Goal: Transaction & Acquisition: Purchase product/service

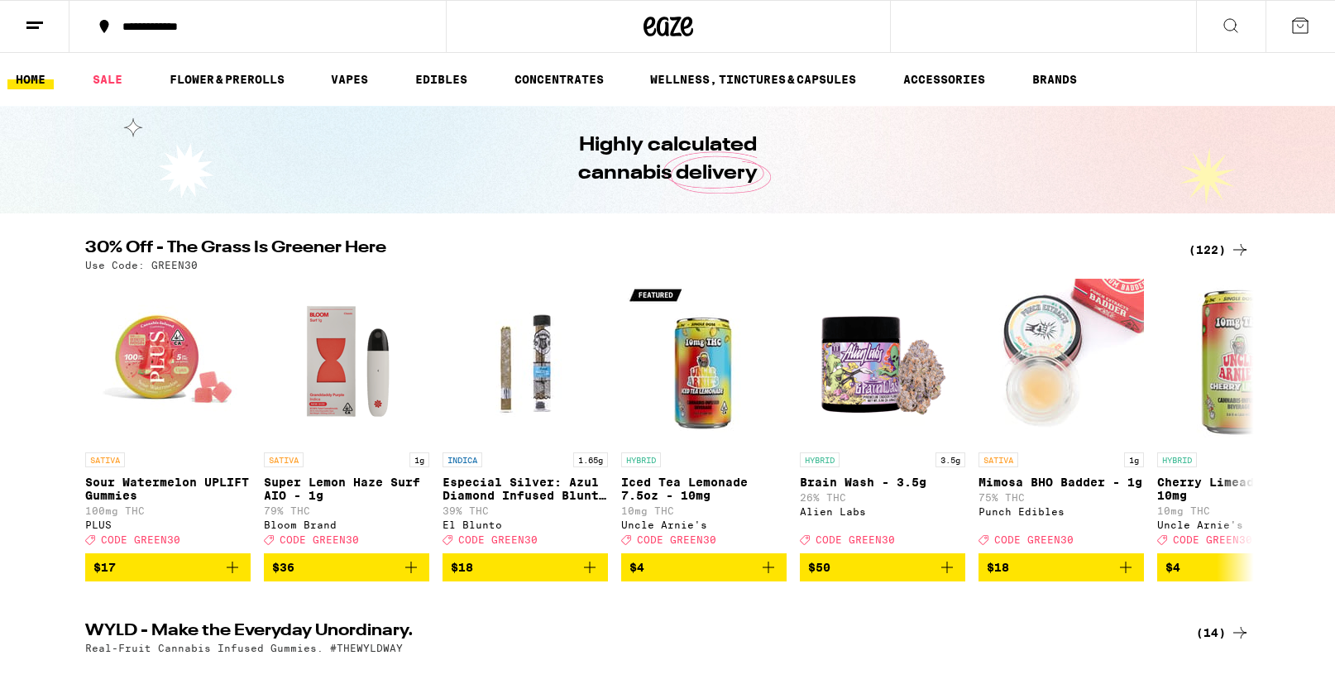
click at [1235, 21] on icon at bounding box center [1230, 25] width 13 height 13
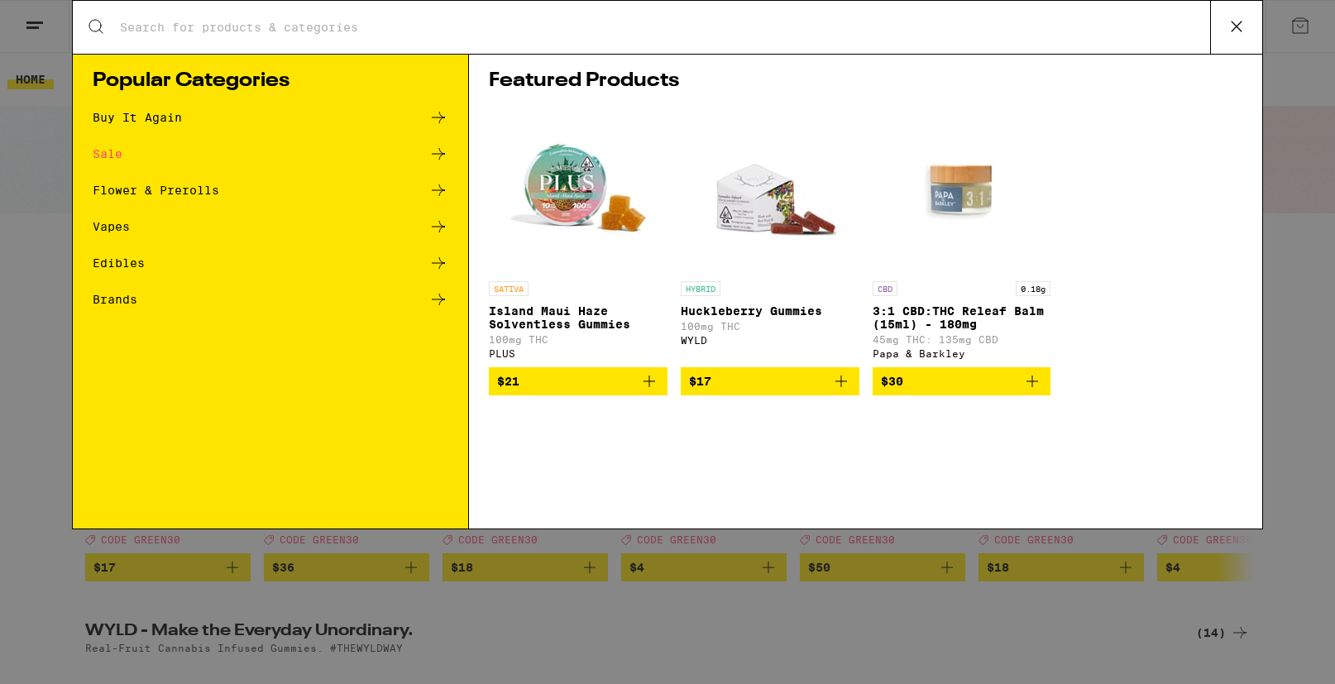
click at [155, 119] on div "Buy It Again" at bounding box center [137, 118] width 89 height 12
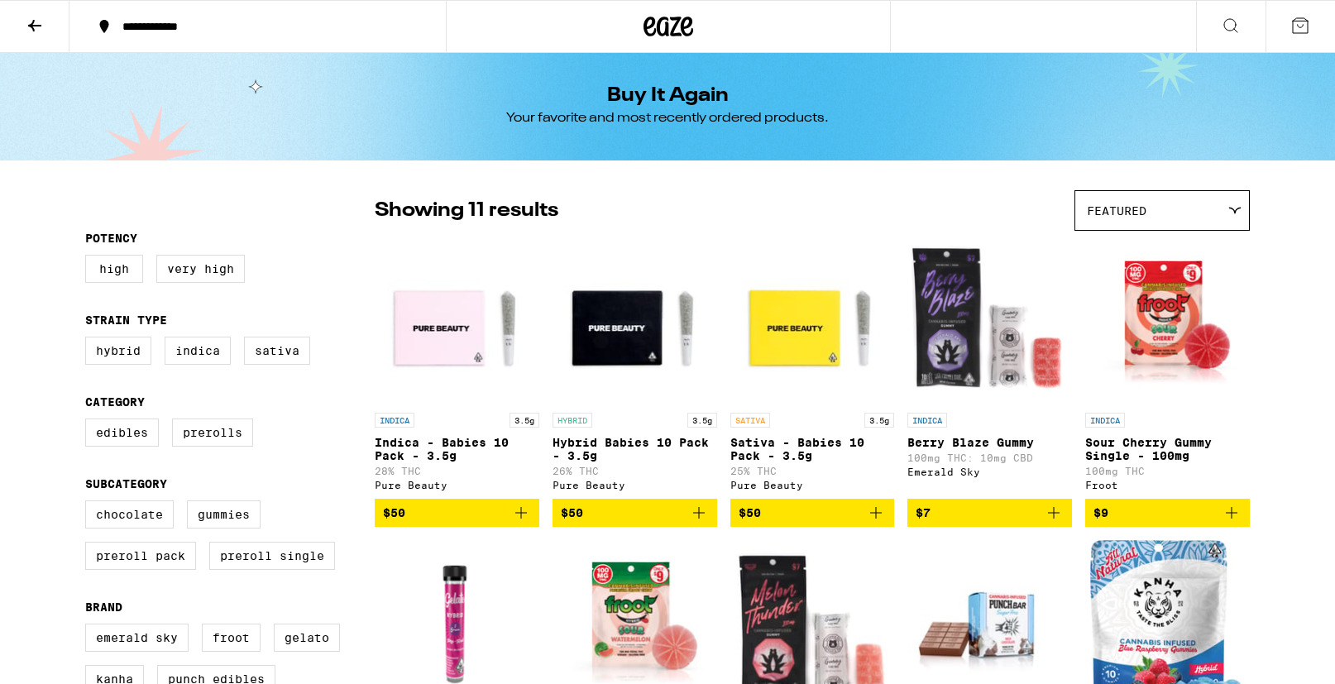
click at [524, 523] on icon "Add to bag" at bounding box center [521, 513] width 20 height 20
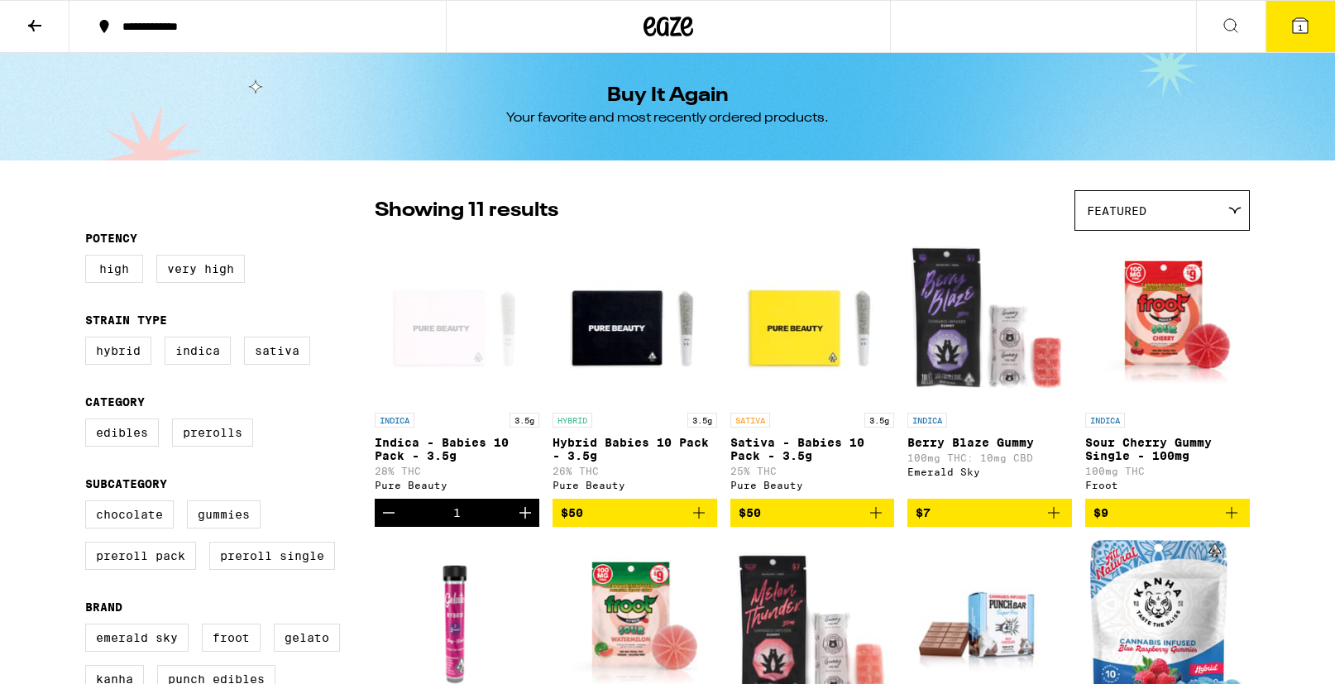
click at [1314, 37] on button "1" at bounding box center [1299, 26] width 69 height 51
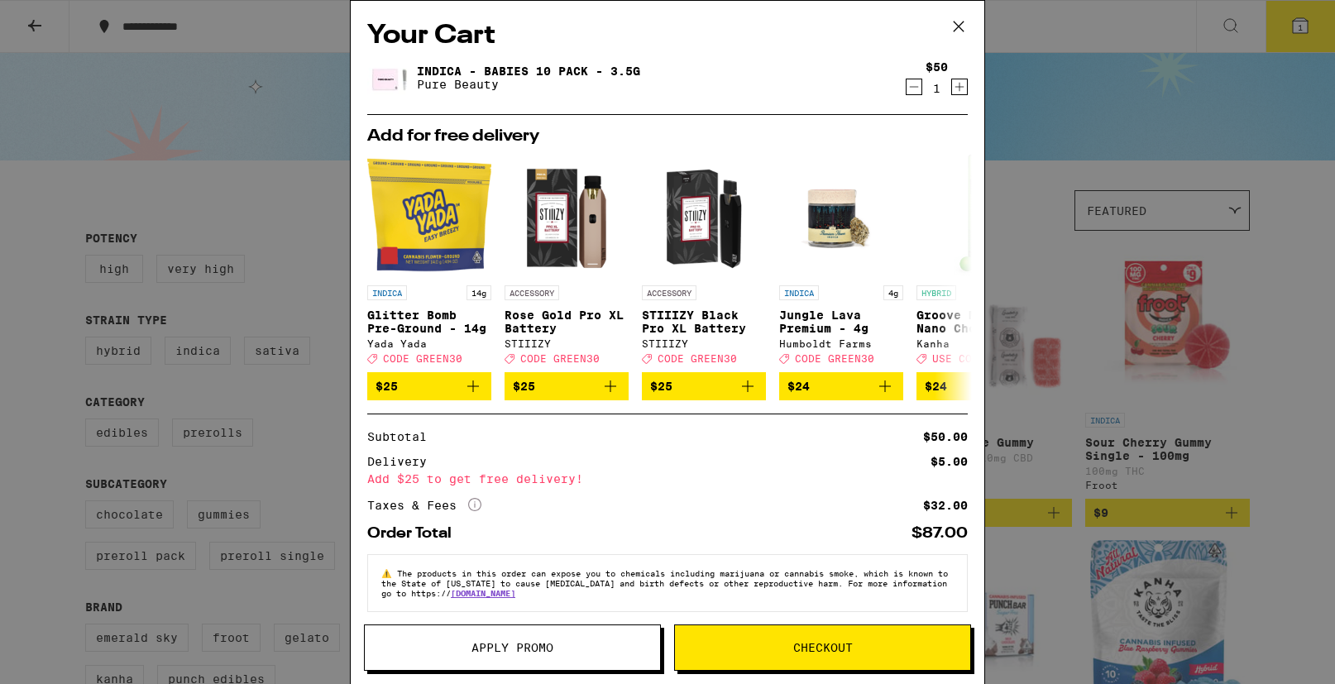
scroll to position [19, 0]
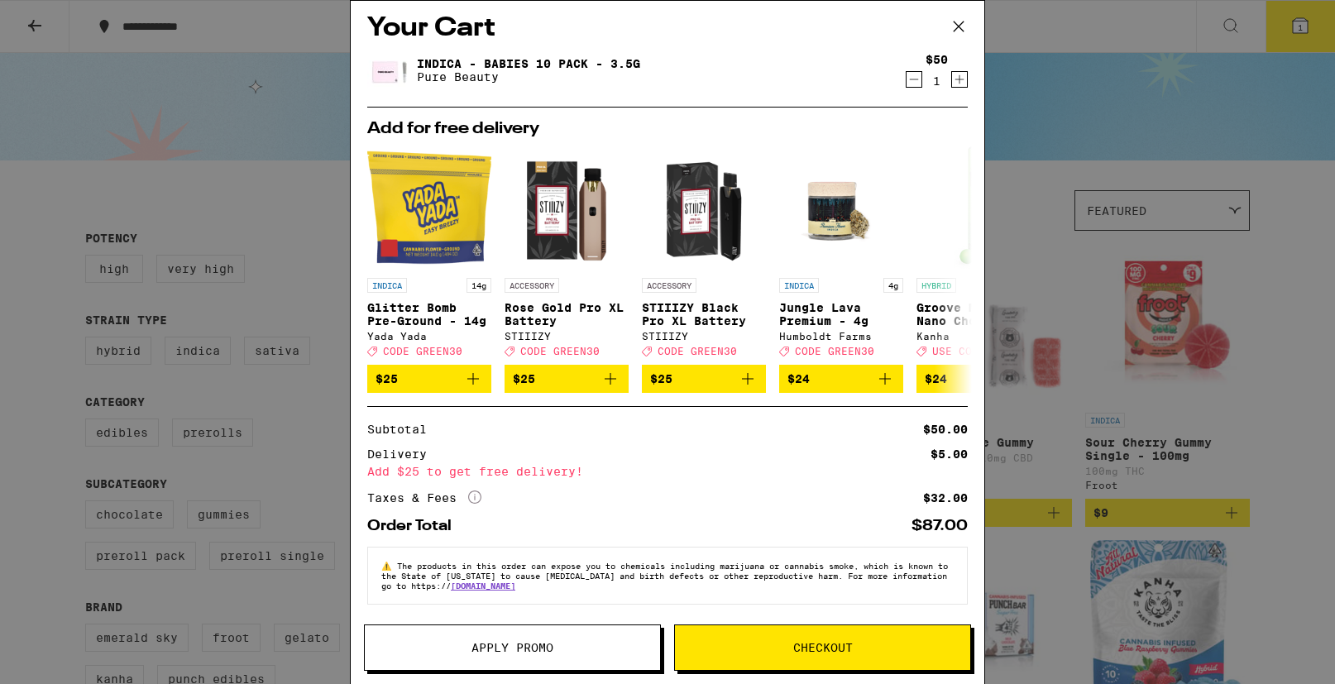
click at [775, 652] on span "Checkout" at bounding box center [822, 648] width 295 height 12
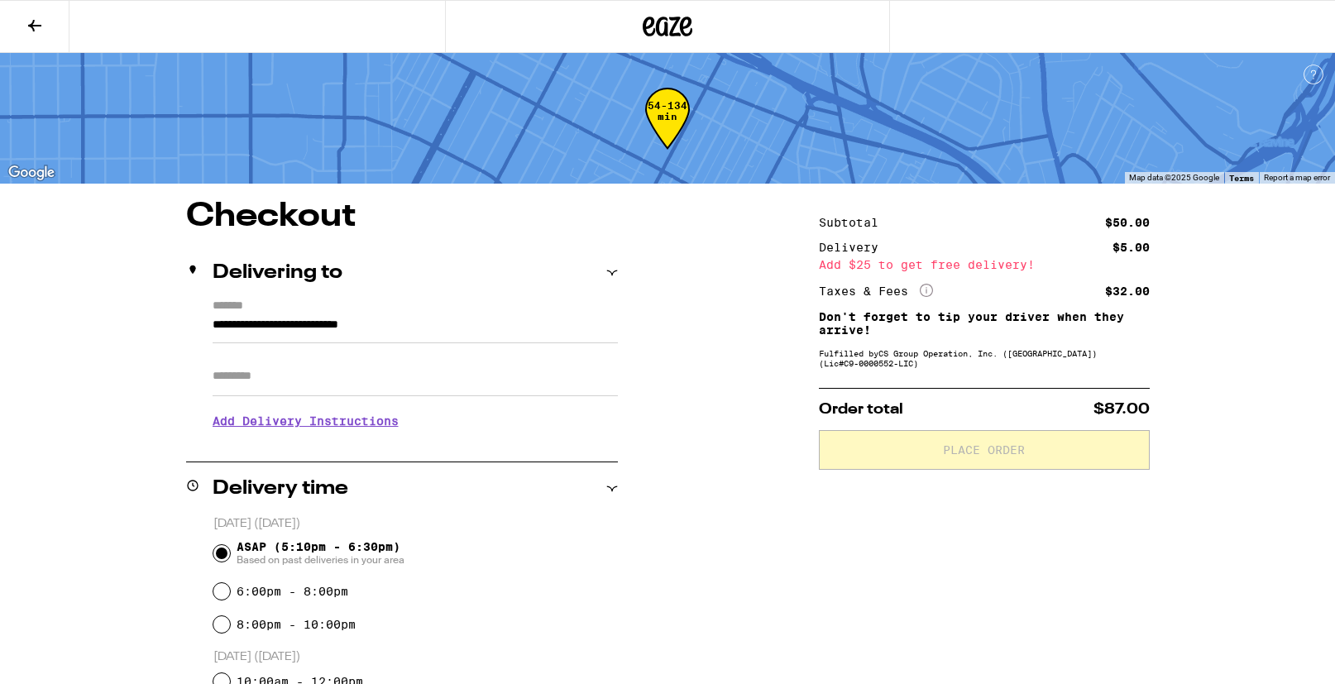
click at [263, 375] on input "Apt/Suite" at bounding box center [415, 376] width 405 height 40
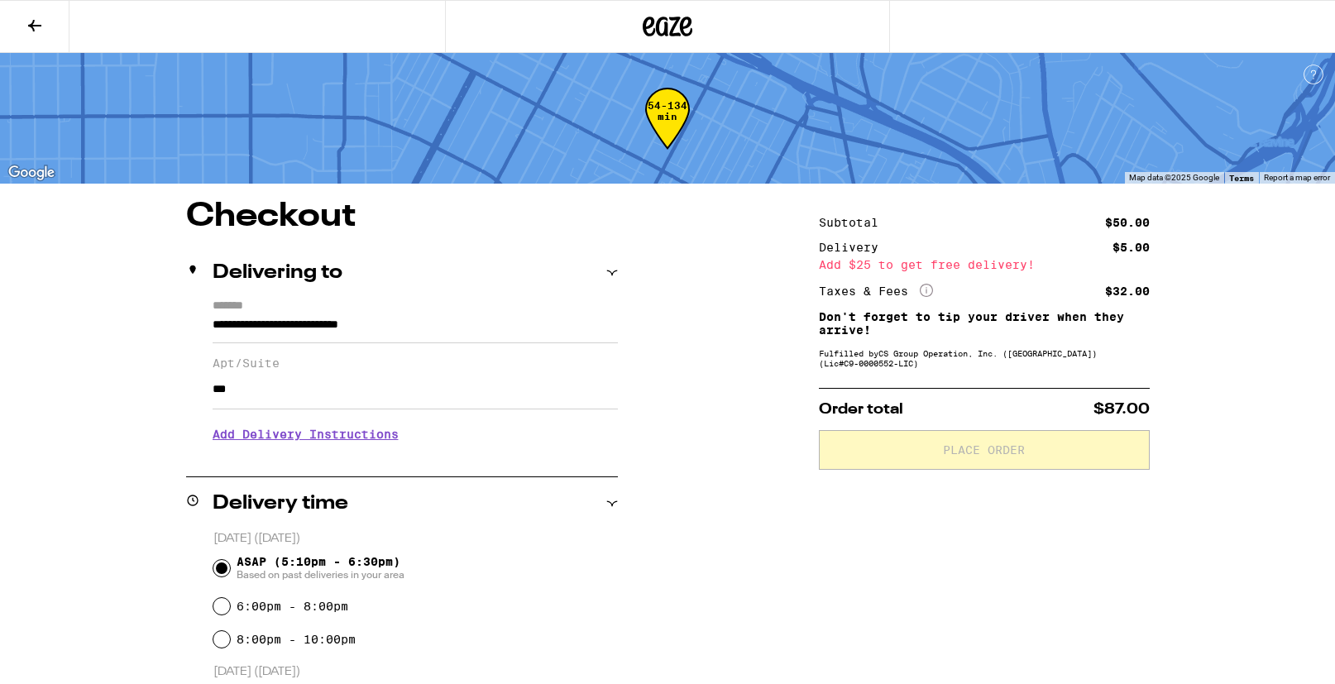
type input "***"
click at [270, 435] on h3 "Add Delivery Instructions" at bounding box center [415, 434] width 405 height 38
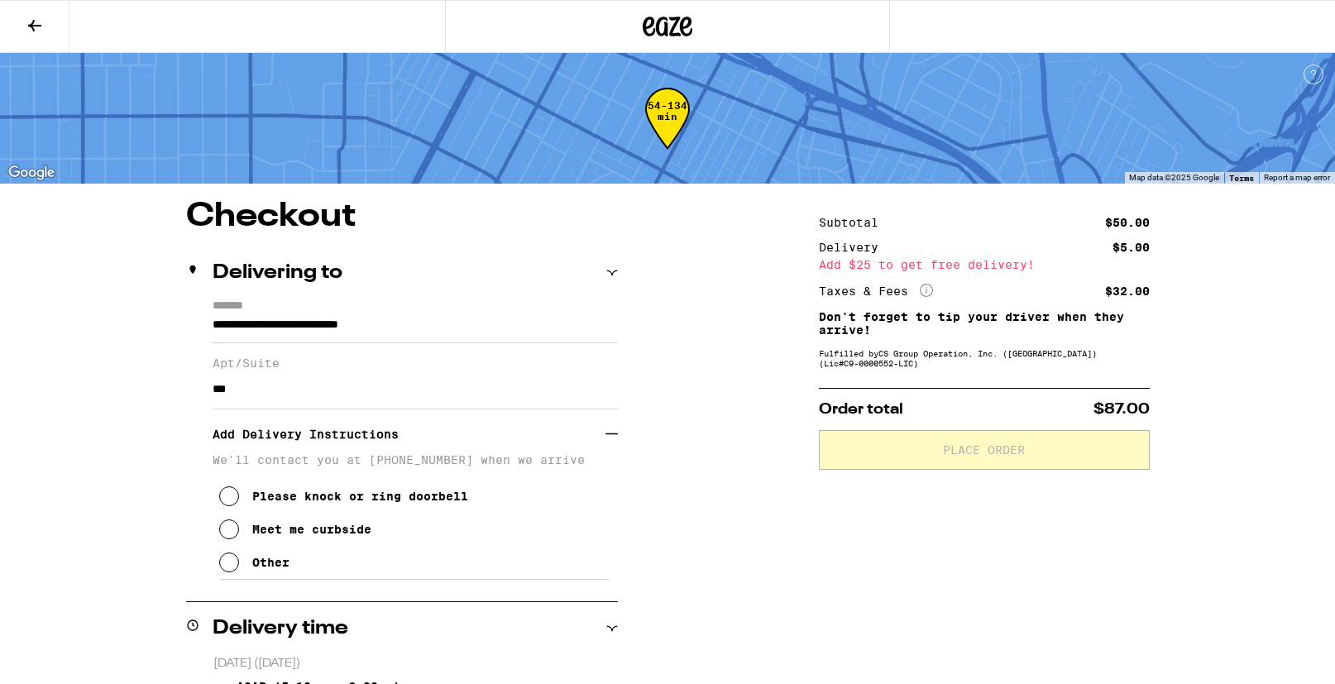
click at [227, 572] on icon at bounding box center [229, 562] width 20 height 20
click at [256, 611] on textarea "Enter any other delivery instructions you want driver to know" at bounding box center [415, 618] width 394 height 78
click at [429, 606] on textarea "Dial 7964 to enter building. I'm apt 208. Thanks!" at bounding box center [415, 618] width 394 height 78
click at [251, 619] on textarea "Dial 7964 to enter building front door. I'm apt 208. Thanks!" at bounding box center [415, 618] width 394 height 78
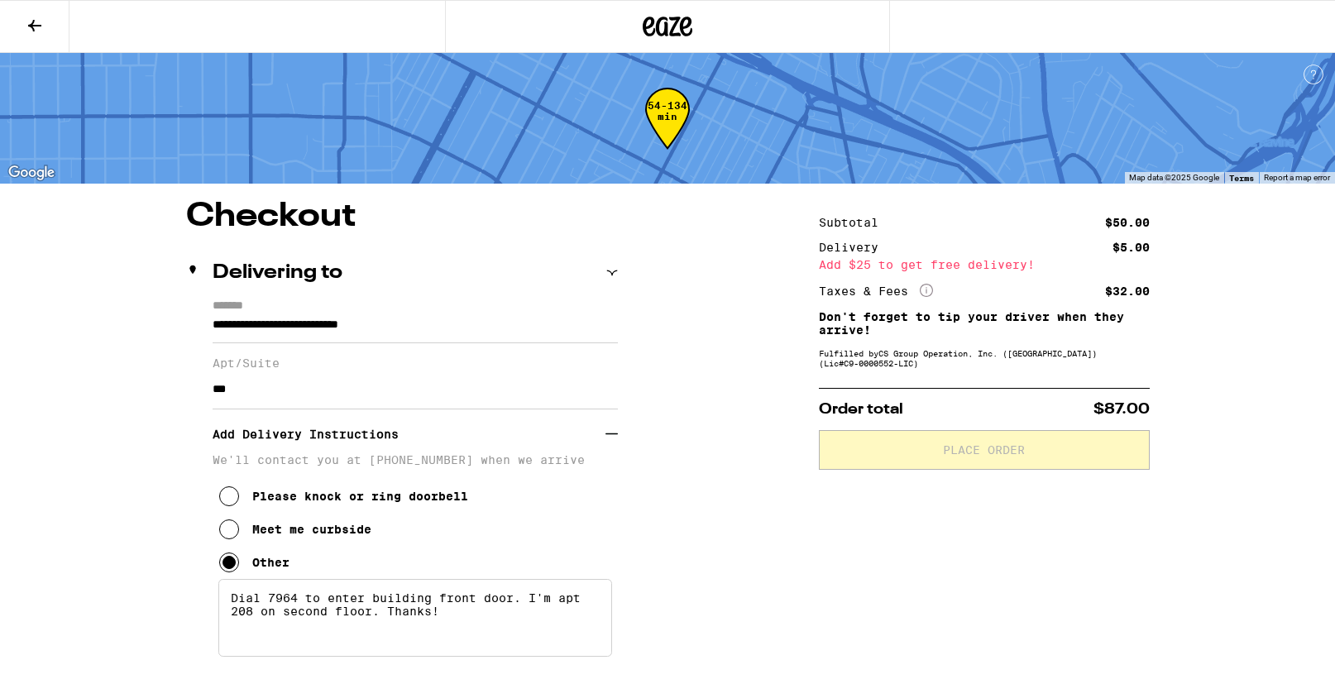
click at [456, 629] on textarea "Dial 7964 to enter building front door. I'm apt 208 on second floor. Thanks!" at bounding box center [415, 618] width 394 height 78
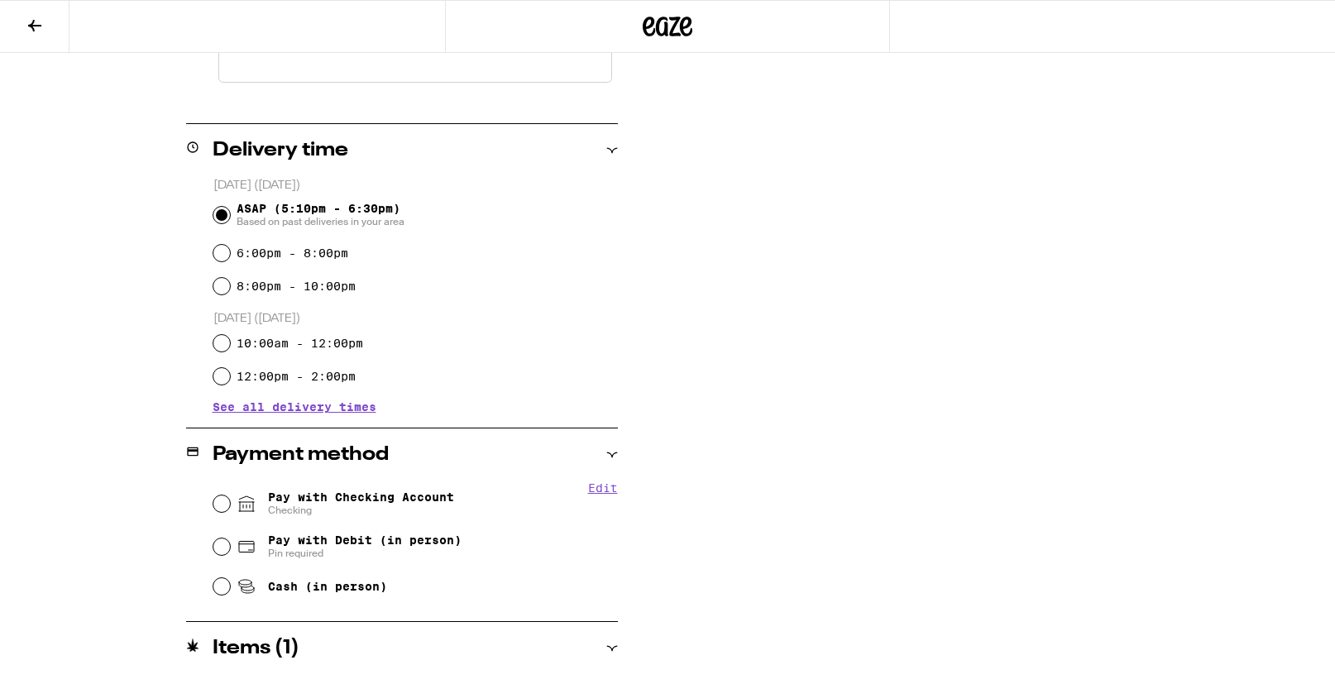
scroll to position [625, 0]
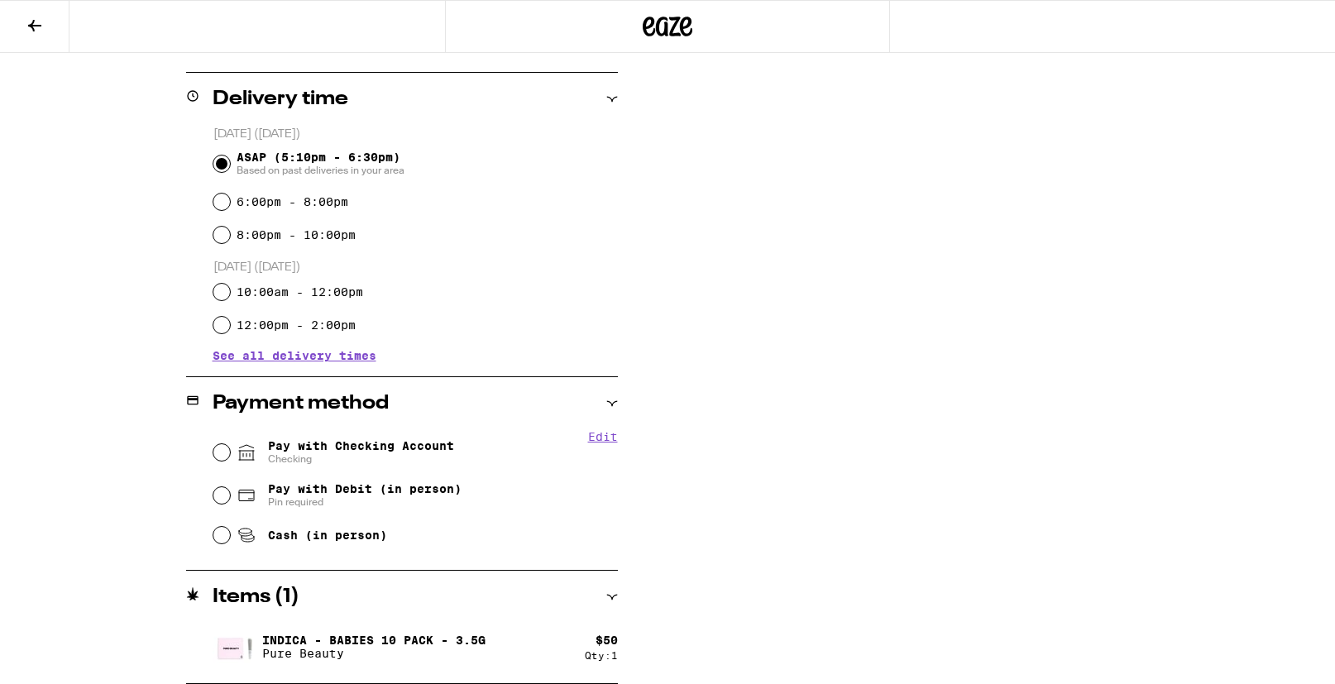
type textarea "Dial 7964 to enter building front door. I'm apt 208 on second floor. Thanks!"
click at [225, 452] on input "Pay with Checking Account Checking" at bounding box center [221, 452] width 17 height 17
radio input "true"
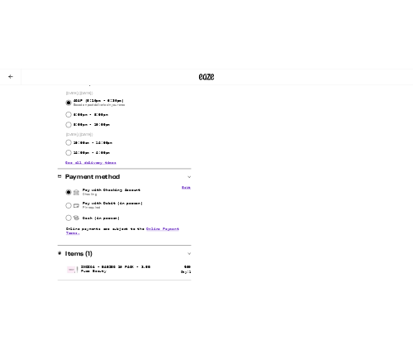
scroll to position [0, 0]
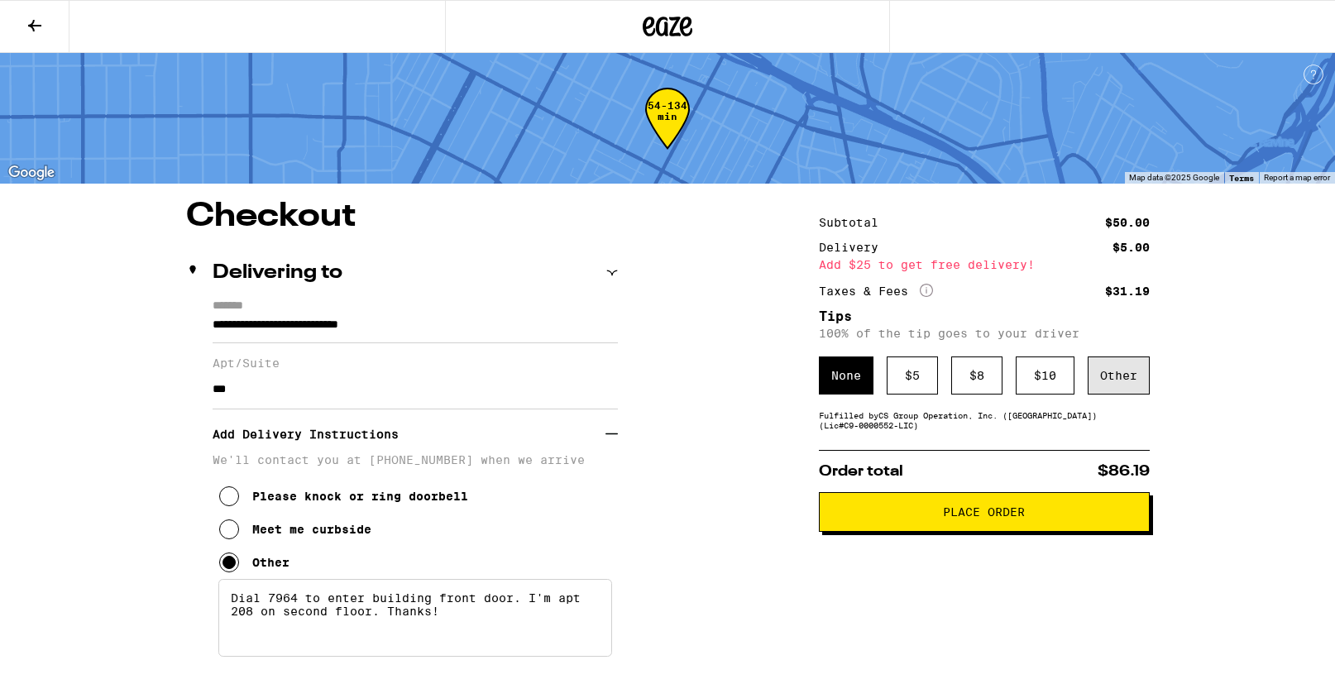
click at [1127, 381] on div "Other" at bounding box center [1118, 375] width 62 height 38
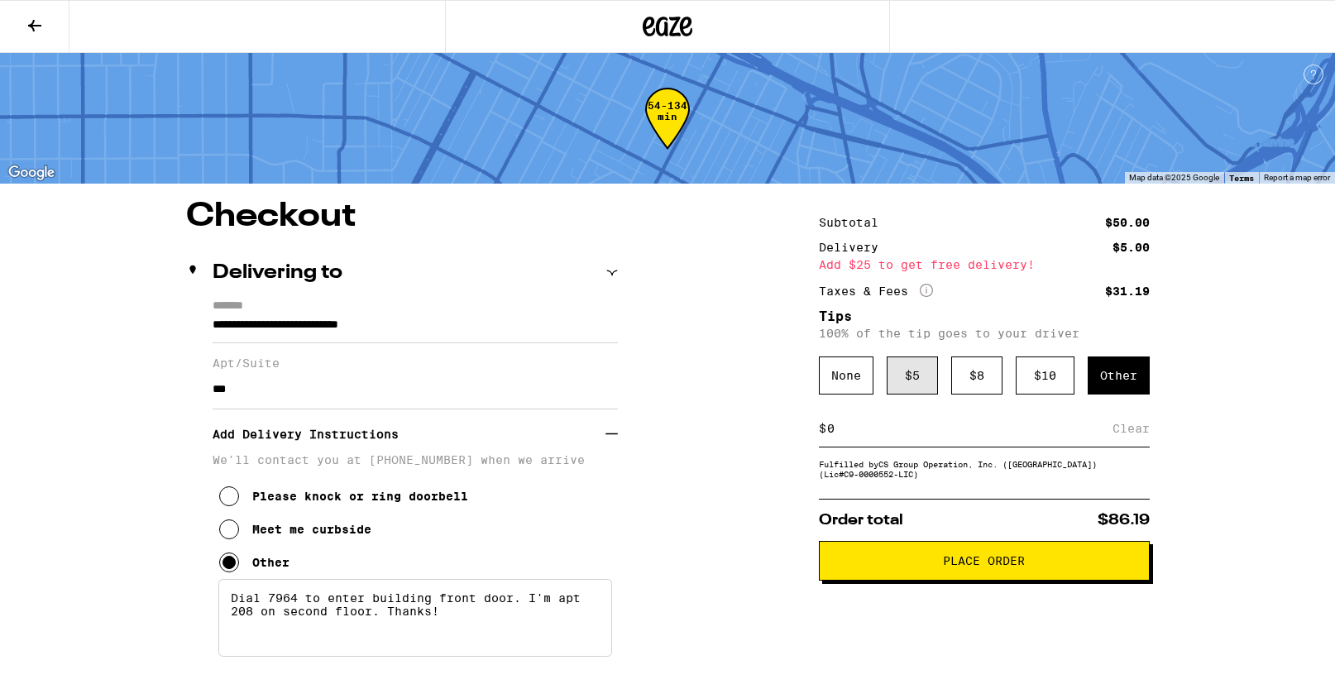
click at [914, 385] on div "$ 5" at bounding box center [911, 375] width 51 height 38
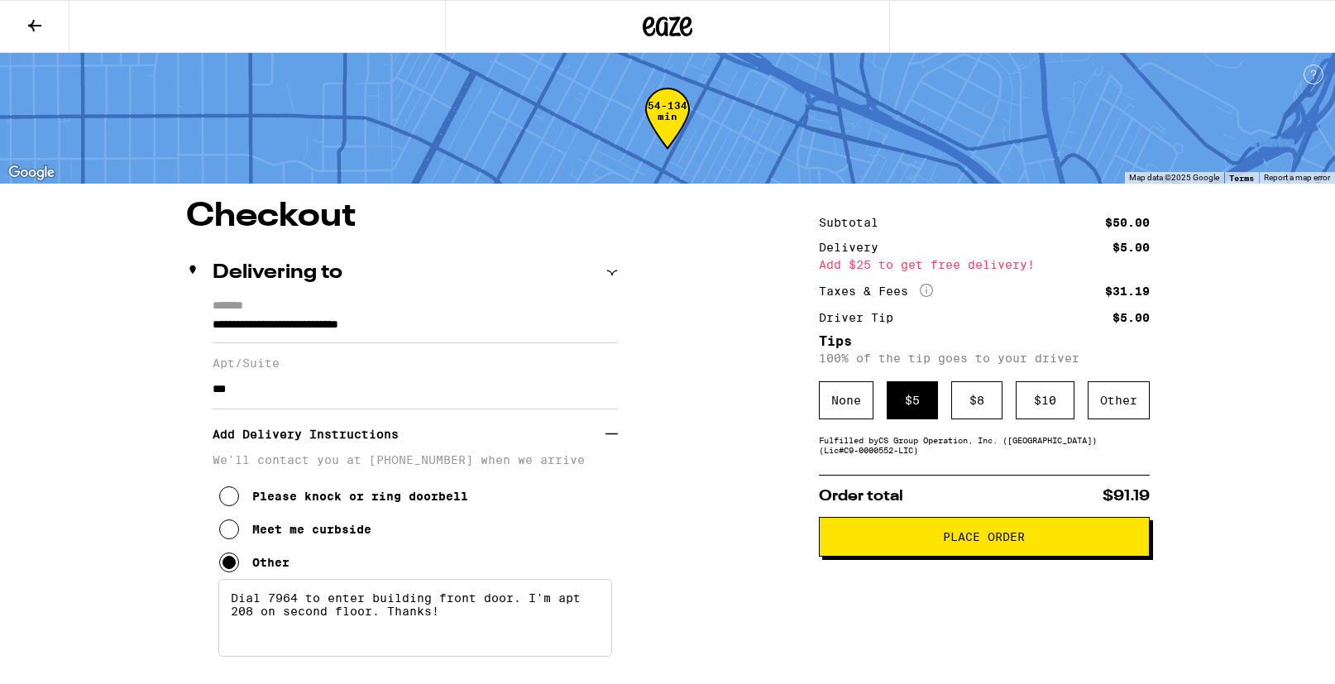
click at [969, 542] on span "Place Order" at bounding box center [984, 537] width 82 height 12
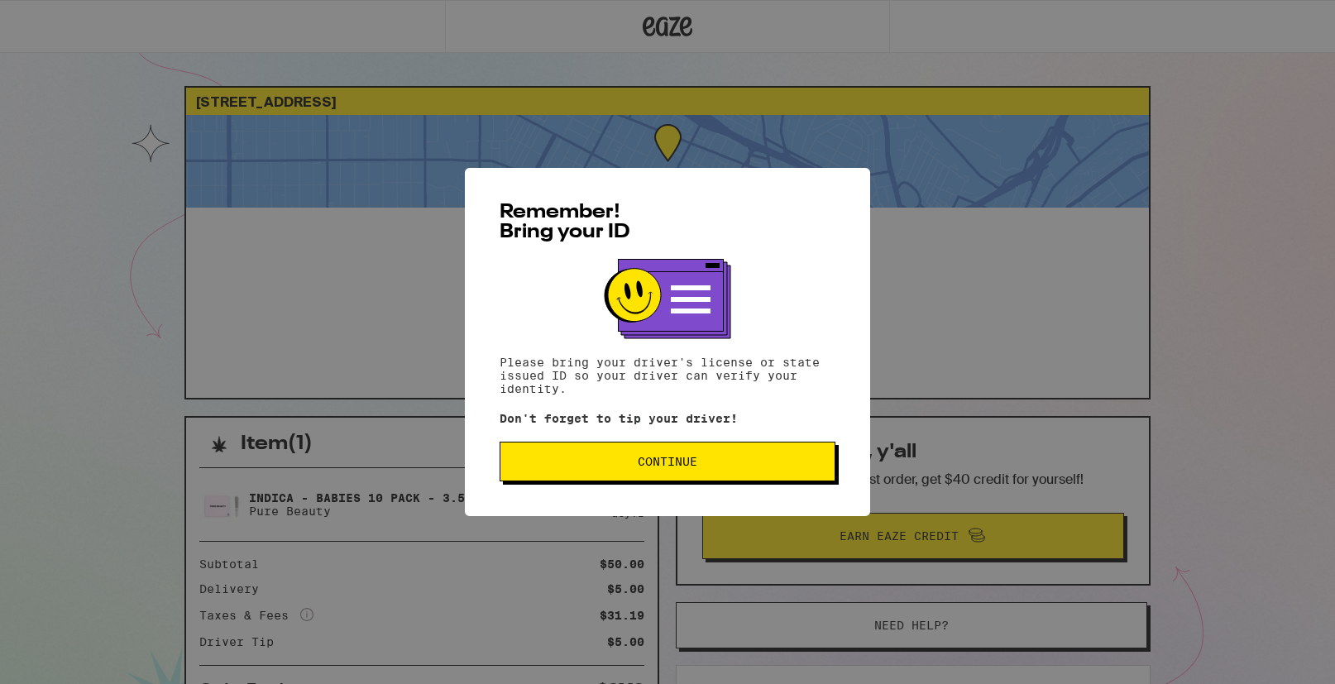
click at [729, 452] on button "Continue" at bounding box center [667, 462] width 336 height 40
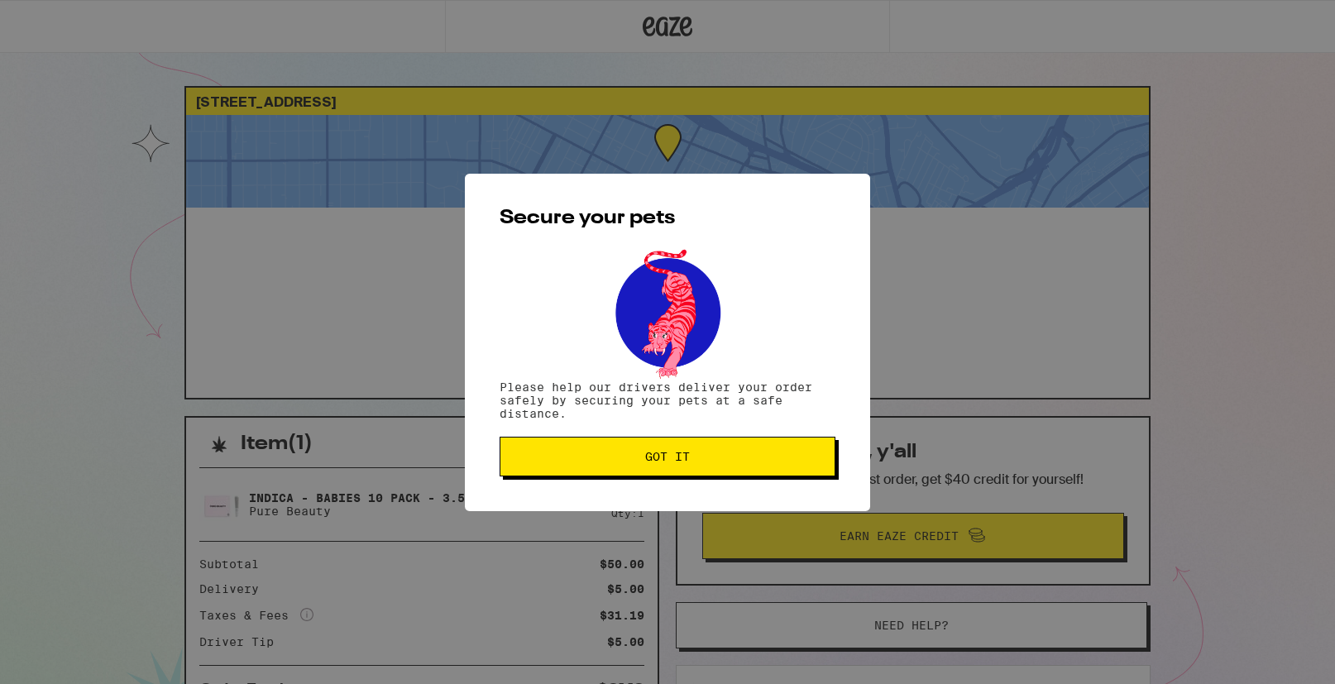
click at [686, 459] on span "Got it" at bounding box center [667, 457] width 45 height 12
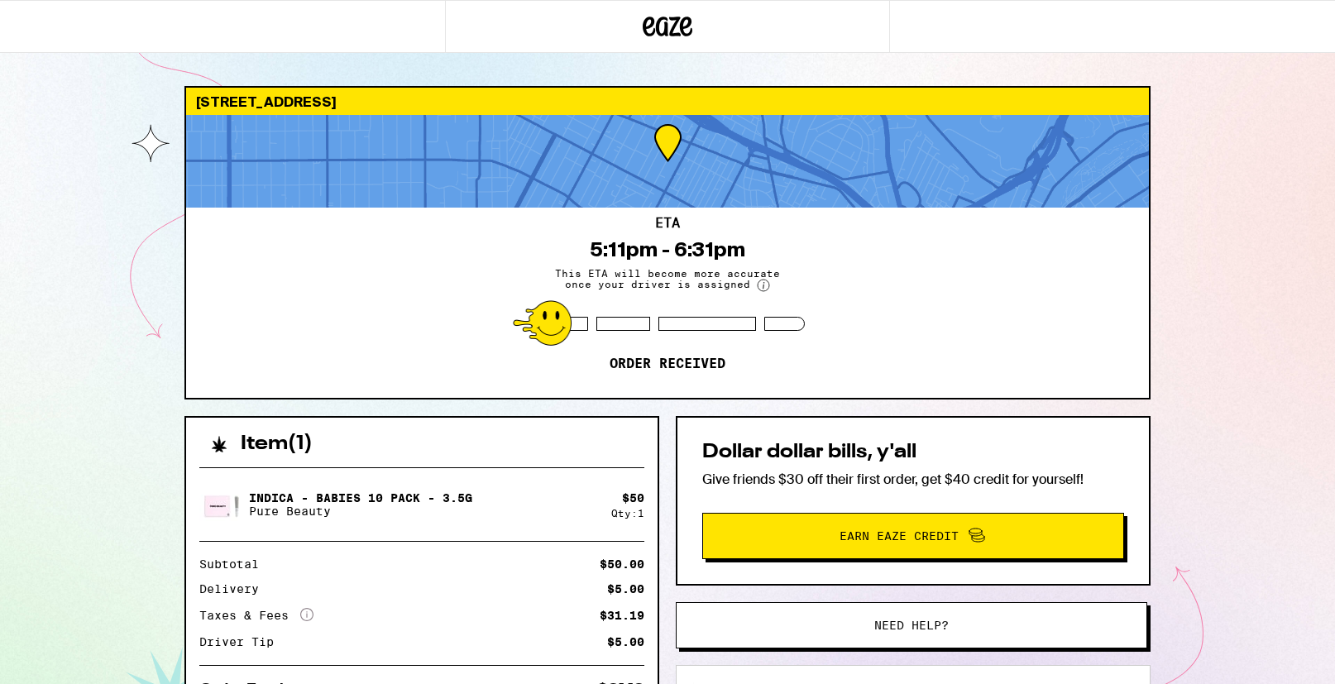
click at [1225, 260] on div "[STREET_ADDRESS] 5:11pm - 6:31pm This ETA will become more accurate once your d…" at bounding box center [667, 450] width 1335 height 901
